Goal: Information Seeking & Learning: Check status

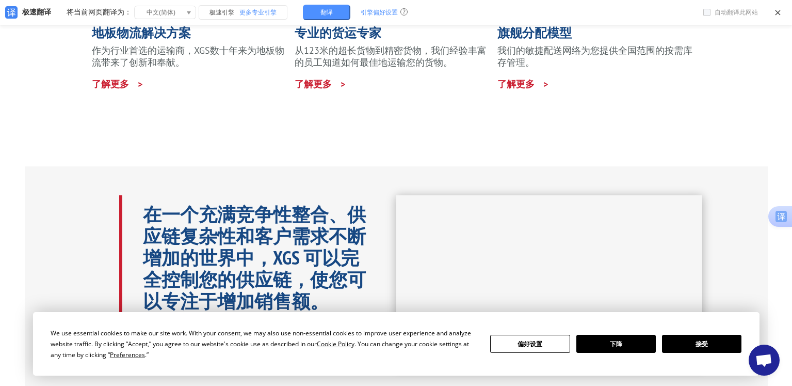
scroll to position [482, 0]
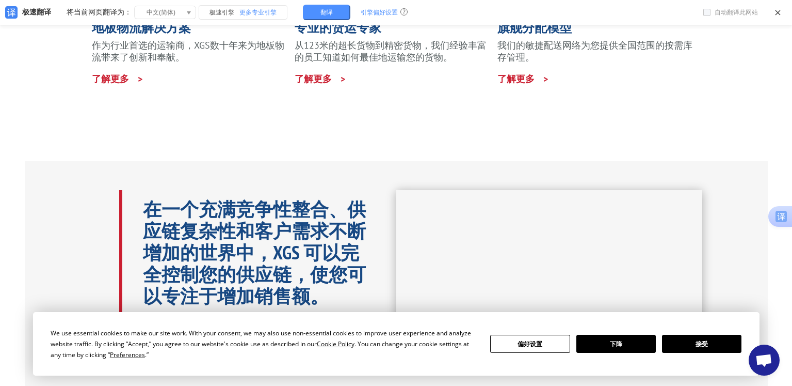
click at [705, 342] on font "接受" at bounding box center [702, 343] width 12 height 9
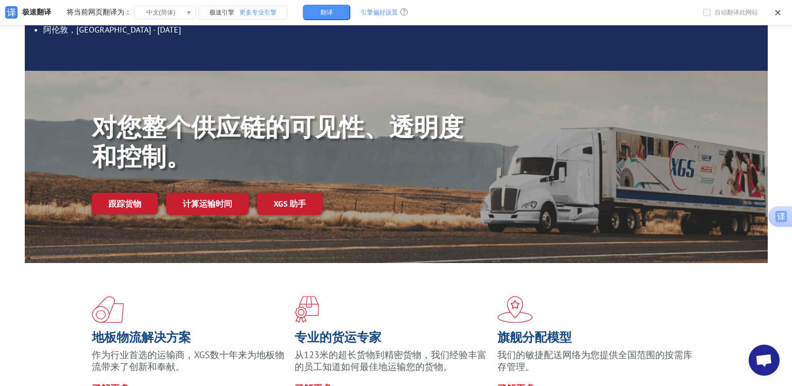
scroll to position [172, 0]
click at [140, 210] on link "跟踪货物" at bounding box center [125, 204] width 66 height 22
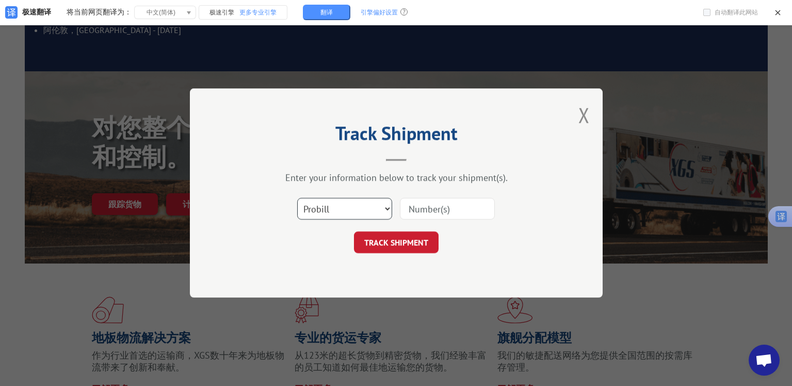
click at [339, 210] on select "Select category... Probill BOL PO" at bounding box center [344, 209] width 95 height 22
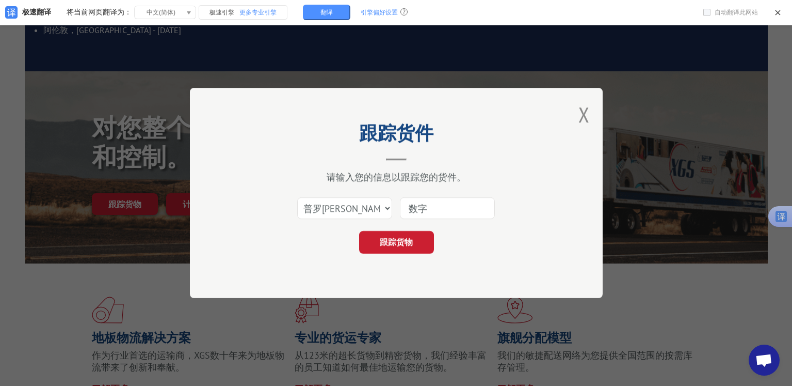
click at [482, 244] on div "跟踪货物" at bounding box center [397, 242] width 310 height 23
click at [423, 205] on input at bounding box center [447, 208] width 95 height 22
paste input "17501754"
type input "17501754"
click at [586, 112] on button "关闭模态框" at bounding box center [584, 114] width 11 height 27
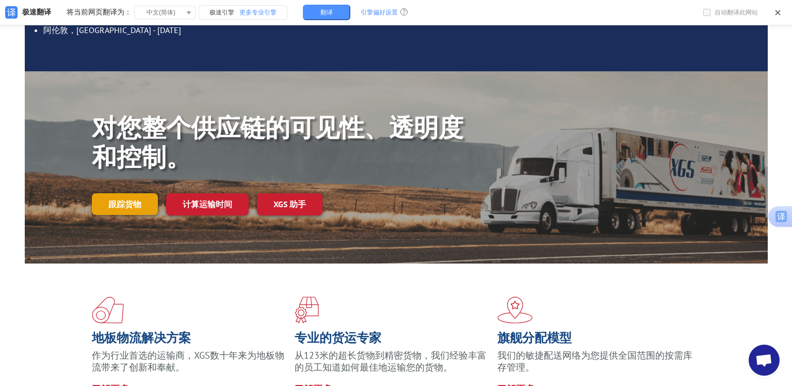
click at [138, 208] on font "跟踪货物" at bounding box center [124, 204] width 33 height 10
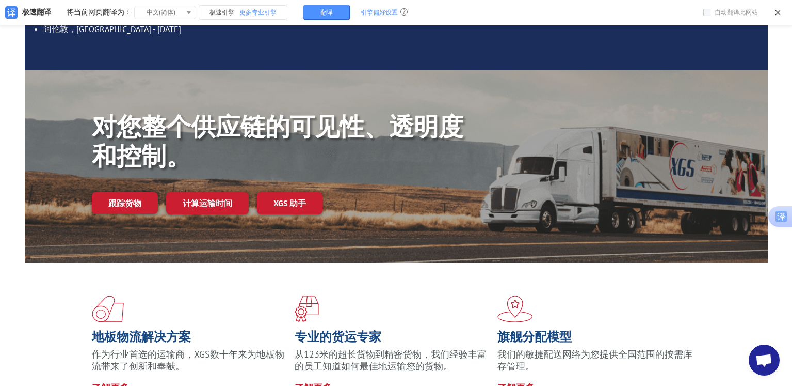
scroll to position [206, 0]
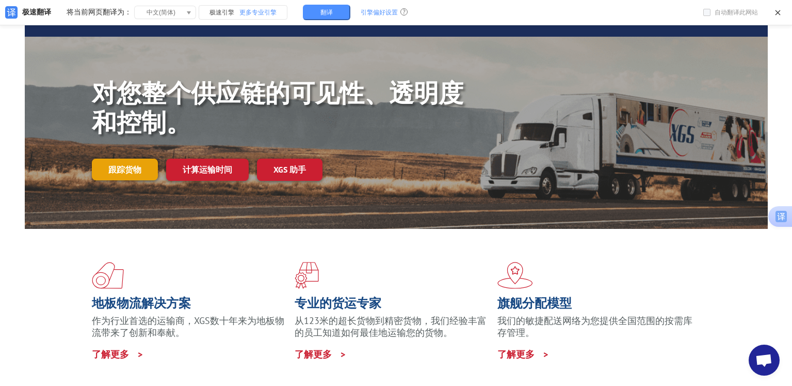
click at [133, 170] on font "跟踪货物" at bounding box center [124, 169] width 33 height 10
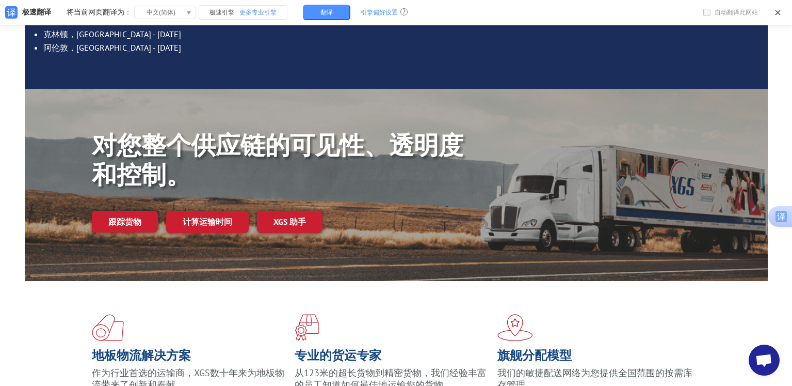
scroll to position [155, 0]
click at [134, 225] on font "跟踪货物" at bounding box center [124, 221] width 33 height 10
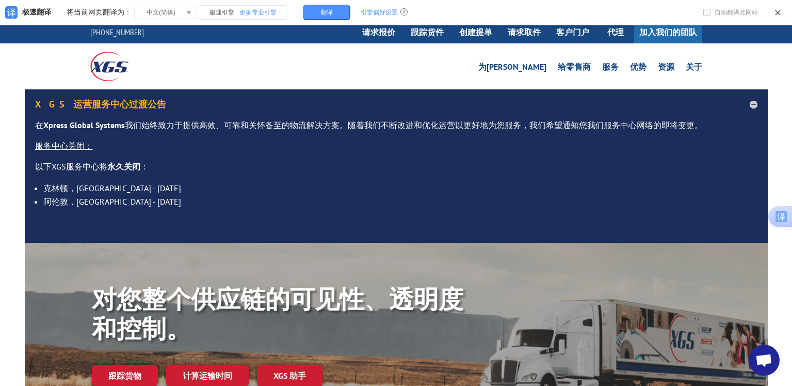
scroll to position [0, 0]
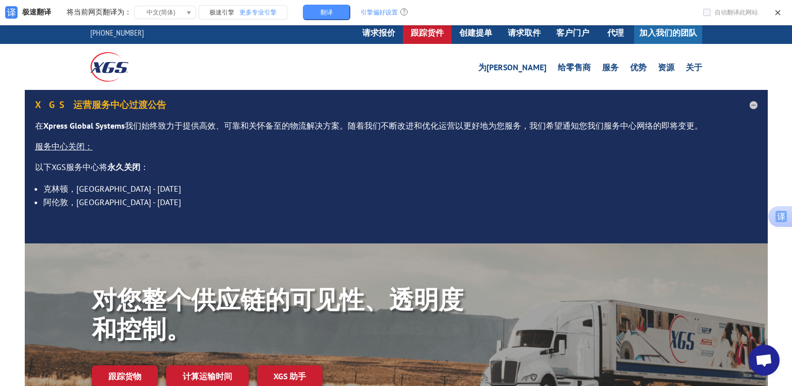
click at [433, 35] on font "跟踪货件" at bounding box center [427, 32] width 33 height 10
click at [427, 33] on font "跟踪货件" at bounding box center [427, 32] width 33 height 10
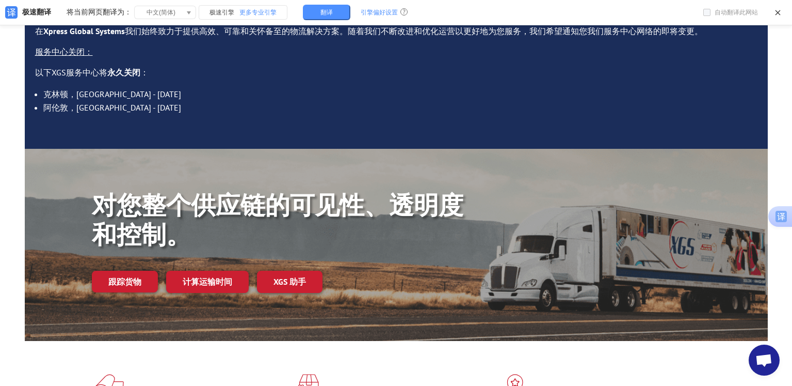
scroll to position [103, 0]
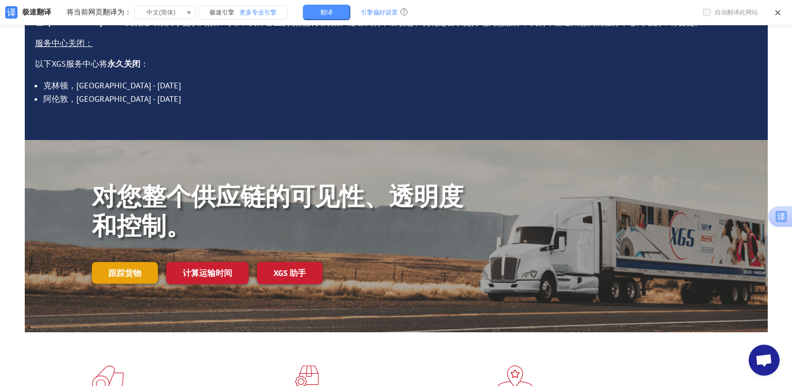
click at [147, 274] on link "跟踪货物" at bounding box center [125, 273] width 66 height 22
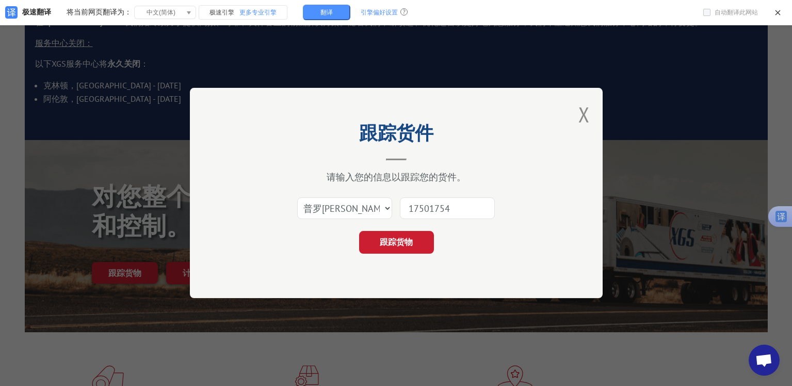
click at [455, 203] on input "17501754" at bounding box center [447, 208] width 95 height 22
click at [413, 245] on button "跟踪货物" at bounding box center [396, 242] width 75 height 23
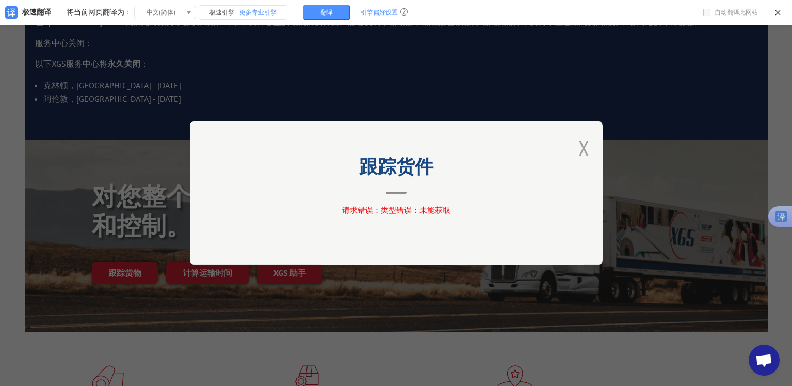
click at [588, 146] on button "关闭模态框" at bounding box center [584, 147] width 11 height 27
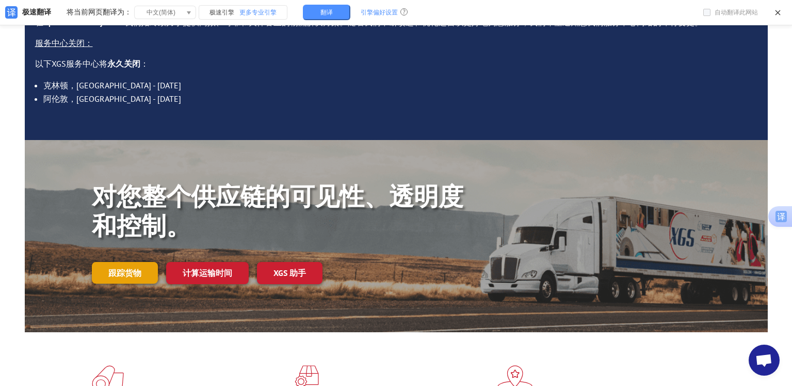
click at [126, 274] on font "跟踪货物" at bounding box center [124, 272] width 33 height 10
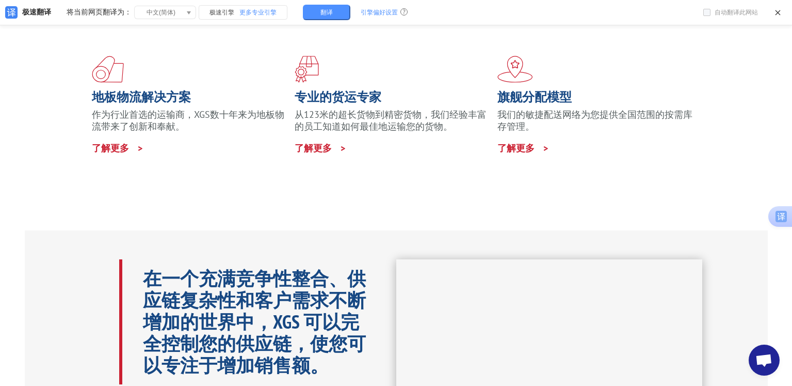
scroll to position [413, 0]
